Goal: Check status

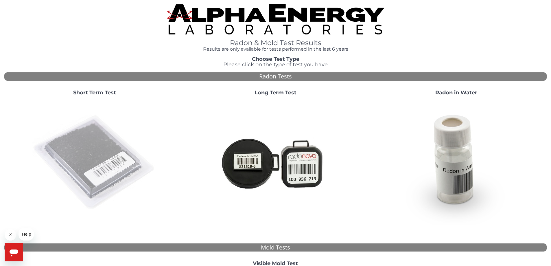
click at [111, 165] on img at bounding box center [94, 162] width 124 height 124
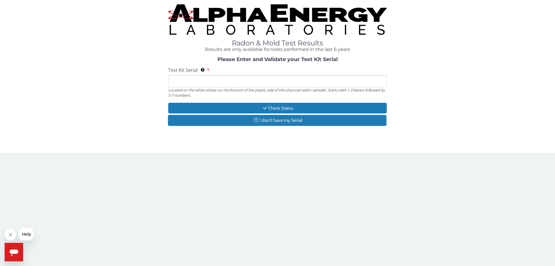
click at [222, 79] on input "Test Kit Serial Located on the white sticker on the bottom of the plastic side …" at bounding box center [277, 81] width 219 height 12
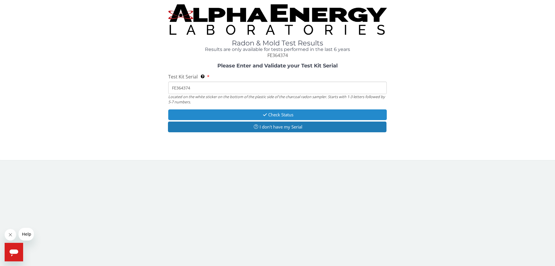
type input "FE364374"
click at [242, 110] on button "Check Status" at bounding box center [277, 114] width 219 height 11
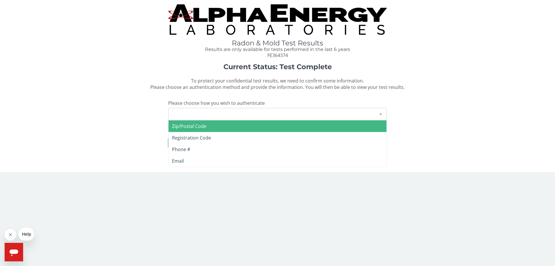
click at [248, 113] on div "Please make a selection" at bounding box center [277, 114] width 219 height 12
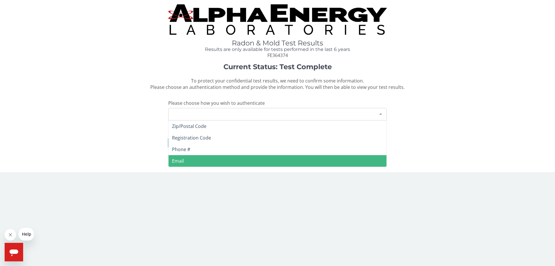
click at [246, 160] on span "Email" at bounding box center [278, 161] width 218 height 12
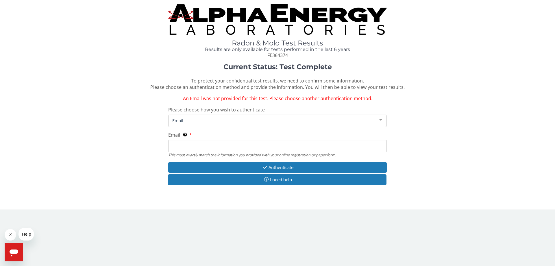
click at [224, 149] on input "Email This must exactly match the information you provided with your online reg…" at bounding box center [277, 146] width 219 height 12
type input "[EMAIL_ADDRESS][DOMAIN_NAME]"
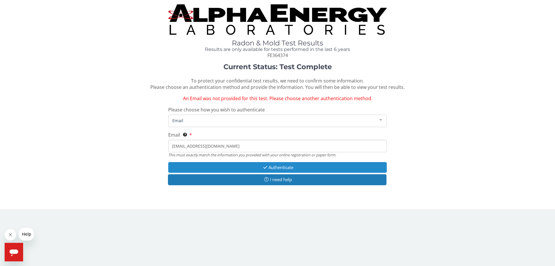
click at [238, 166] on button "Authenticate" at bounding box center [277, 167] width 219 height 11
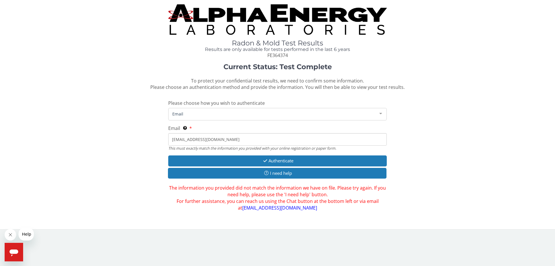
click at [224, 117] on span "Email" at bounding box center [273, 113] width 204 height 6
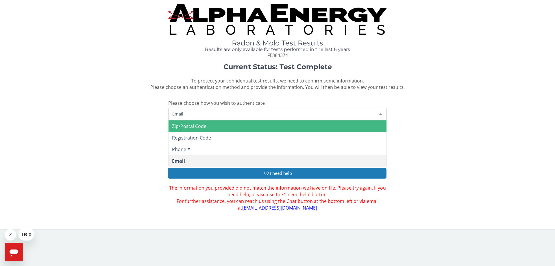
click at [222, 130] on span "Zip/Postal Code" at bounding box center [278, 126] width 218 height 12
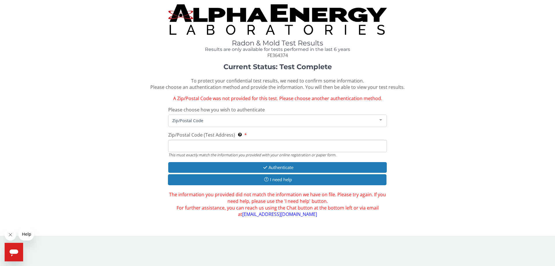
click at [225, 150] on input "Zip/Postal Code (Test Address) This must exactly match the information you prov…" at bounding box center [277, 146] width 219 height 12
type input "98199"
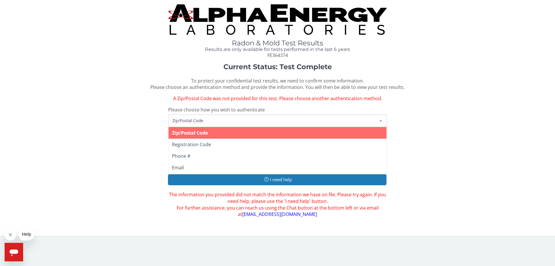
click at [226, 121] on span "Zip/Postal Code" at bounding box center [273, 120] width 204 height 6
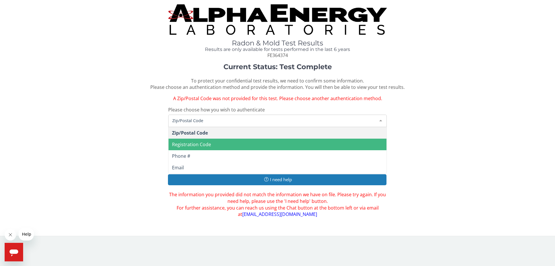
click at [229, 146] on span "Registration Code" at bounding box center [278, 145] width 218 height 12
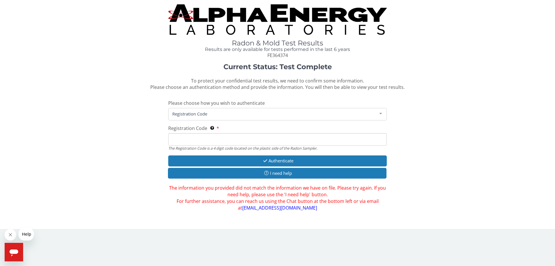
click at [215, 137] on input "Registration Code The Registration Code is a 4 digit code located on the plasti…" at bounding box center [277, 139] width 219 height 12
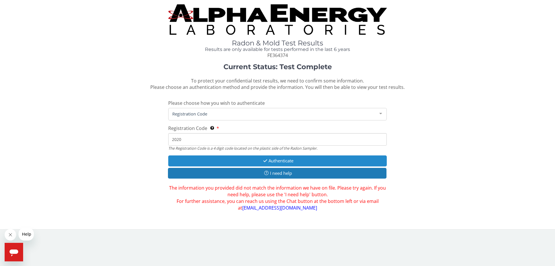
type input "2020"
click at [223, 165] on button "Authenticate" at bounding box center [277, 160] width 219 height 11
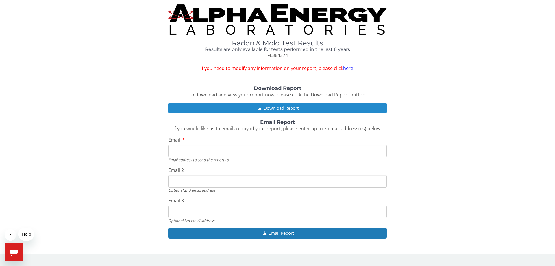
click at [247, 110] on button "Download Report" at bounding box center [277, 108] width 219 height 11
